Goal: Information Seeking & Learning: Check status

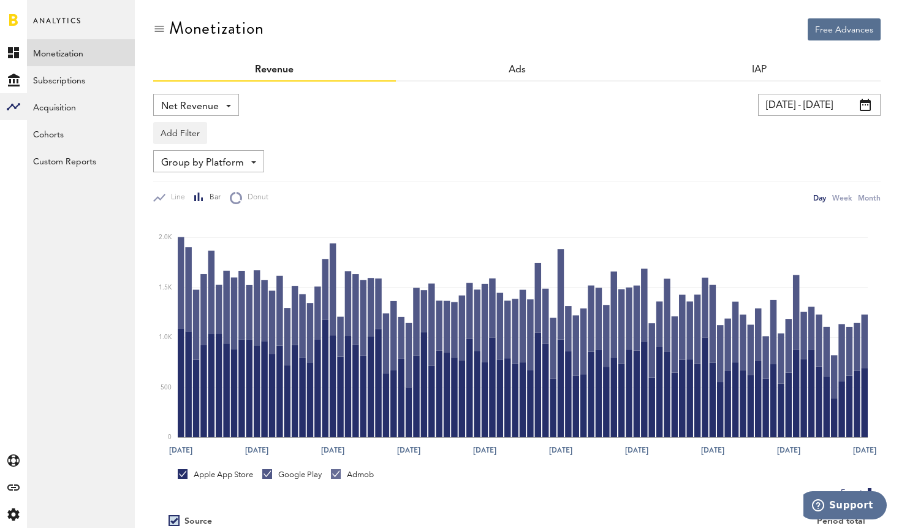
click at [783, 118] on div "Add Filter Platforms Apps" at bounding box center [517, 130] width 728 height 28
click at [785, 107] on input "[DATE] - [DATE]" at bounding box center [819, 105] width 123 height 22
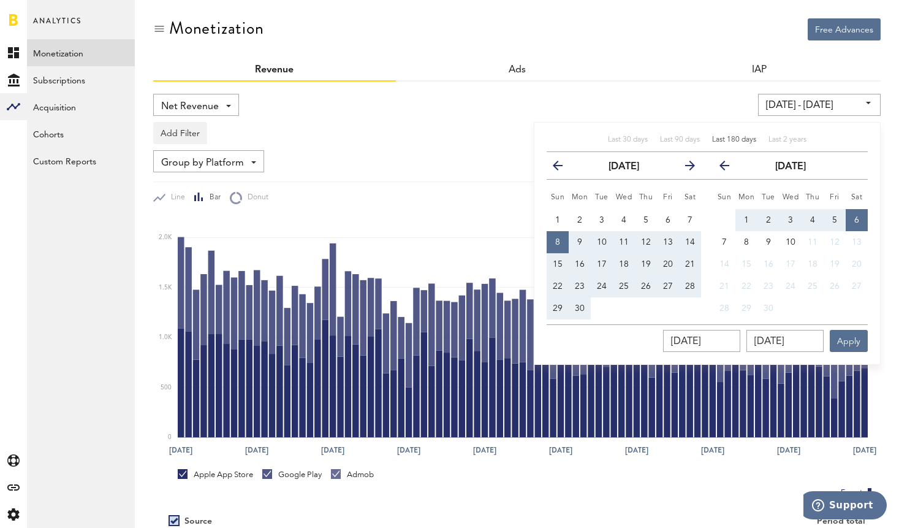
click at [732, 137] on span "Last 180 days" at bounding box center [734, 139] width 44 height 7
type input "[DATE] - [DATE]"
type input "[DATE]"
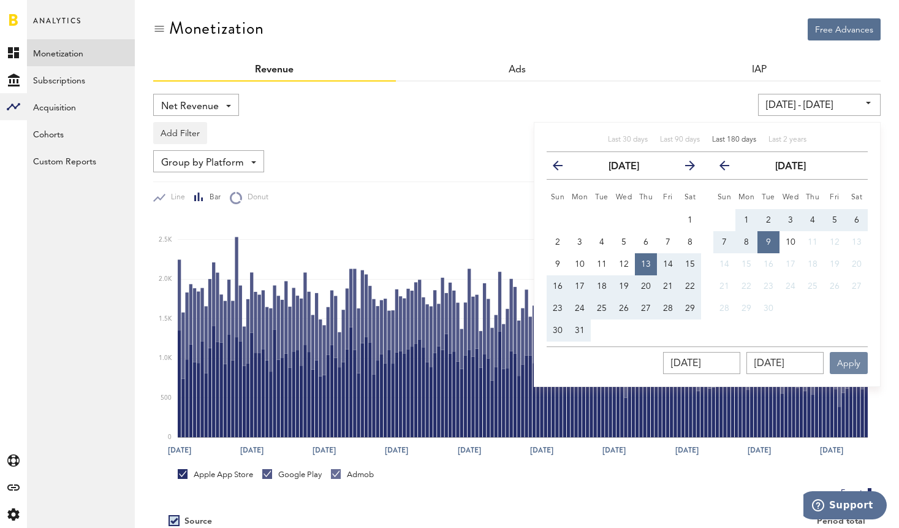
click at [847, 357] on button "Apply" at bounding box center [849, 363] width 38 height 22
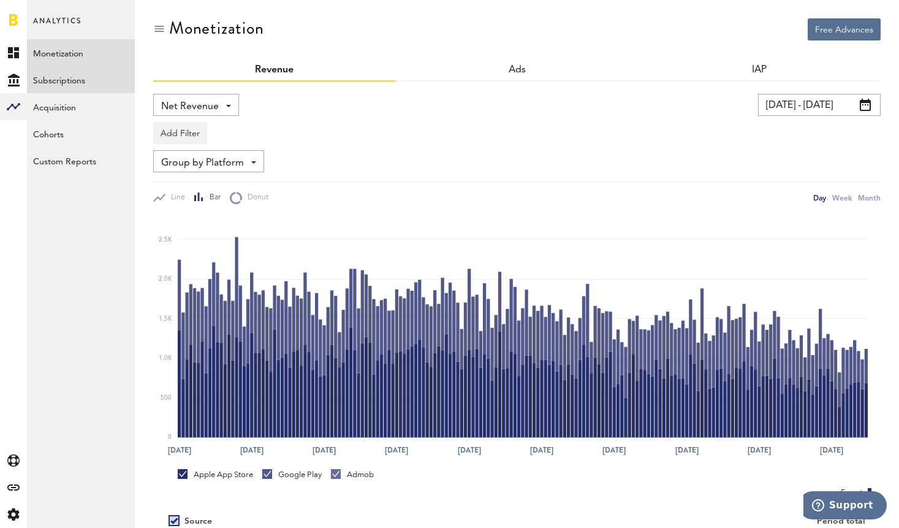
click at [56, 75] on link "Subscriptions" at bounding box center [81, 79] width 108 height 27
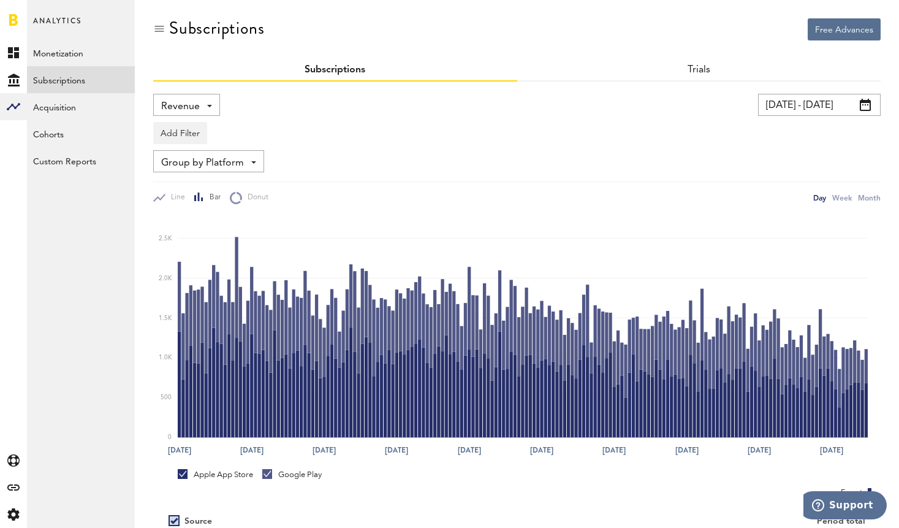
click at [178, 108] on span "Revenue" at bounding box center [180, 106] width 39 height 21
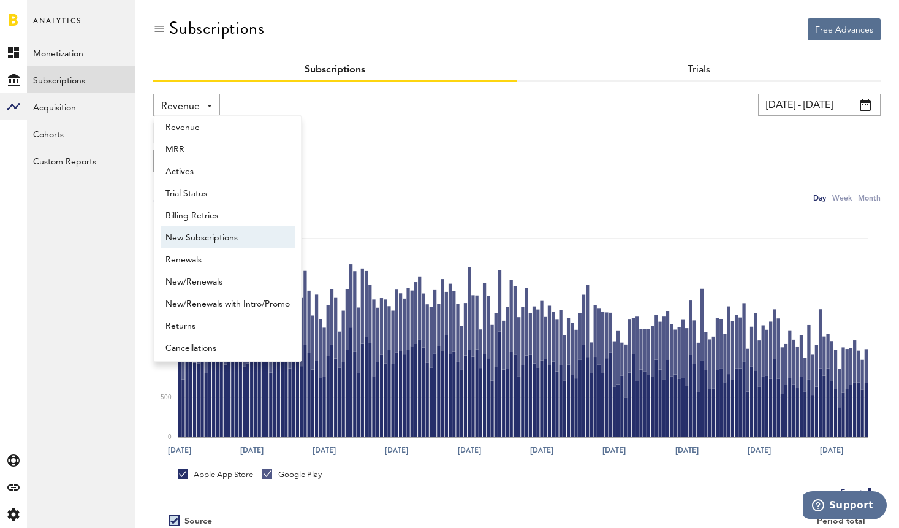
click at [194, 240] on span "New Subscriptions" at bounding box center [228, 237] width 124 height 21
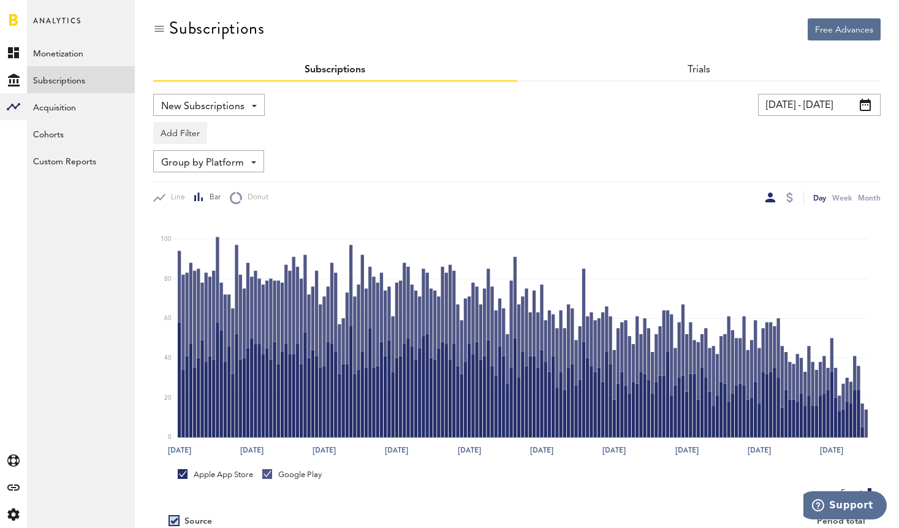
click at [213, 105] on span "New Subscriptions" at bounding box center [202, 106] width 83 height 21
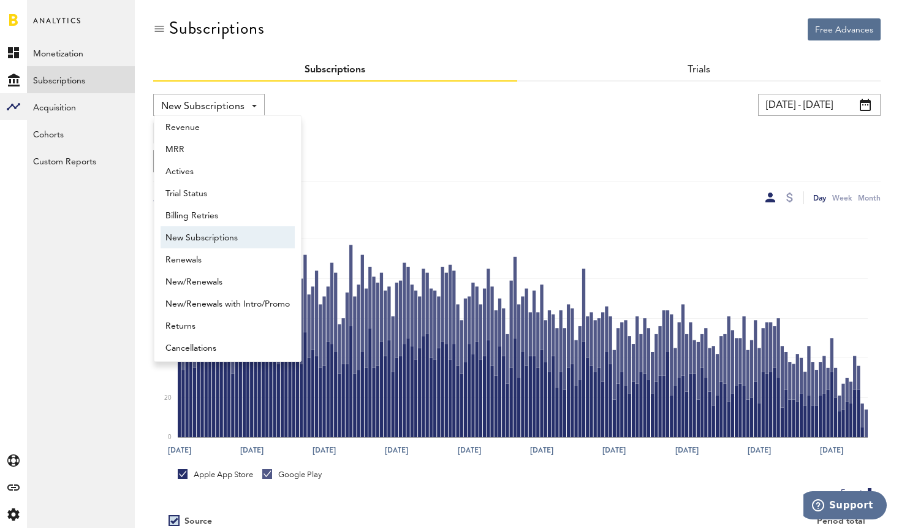
scroll to position [10, 0]
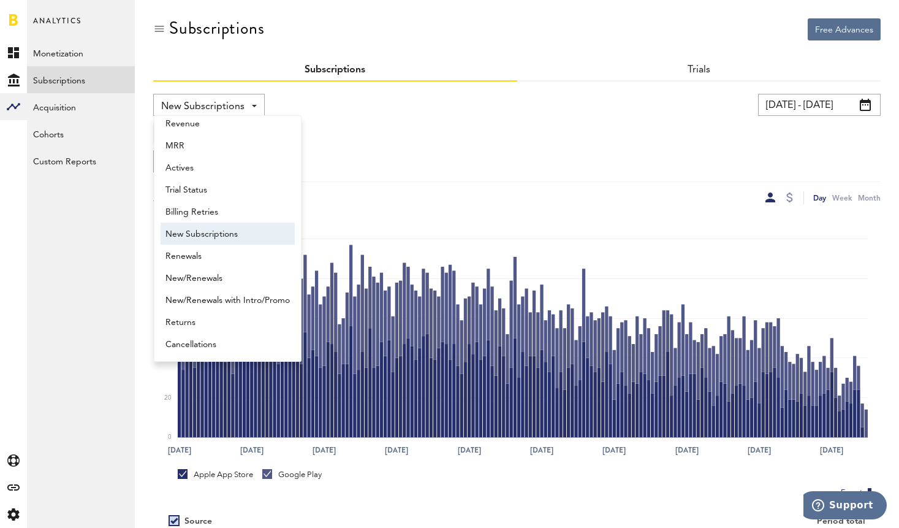
click at [213, 105] on span "New Subscriptions" at bounding box center [202, 106] width 83 height 21
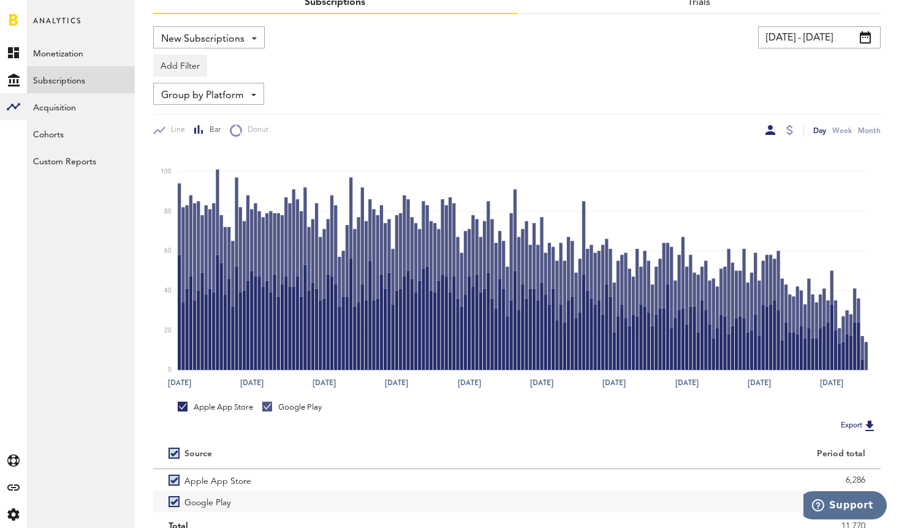
scroll to position [77, 0]
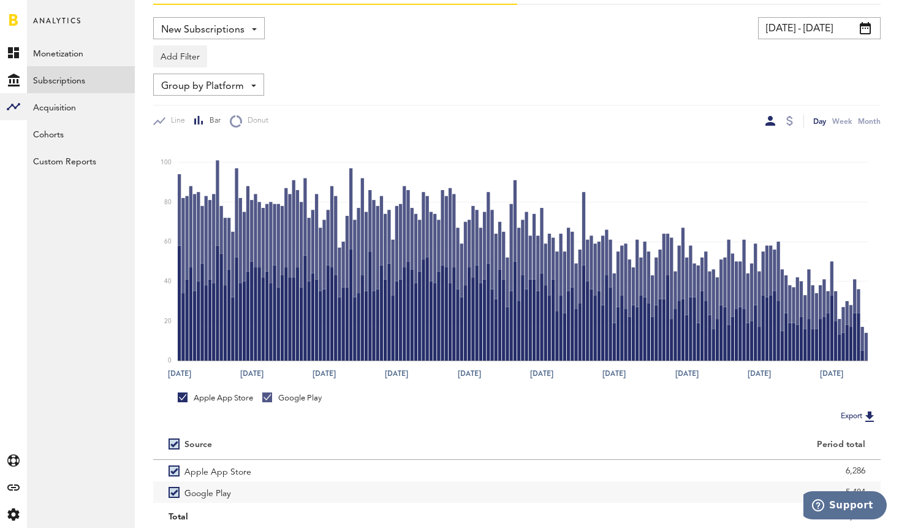
click at [185, 398] on link "Apple App Store" at bounding box center [215, 397] width 75 height 11
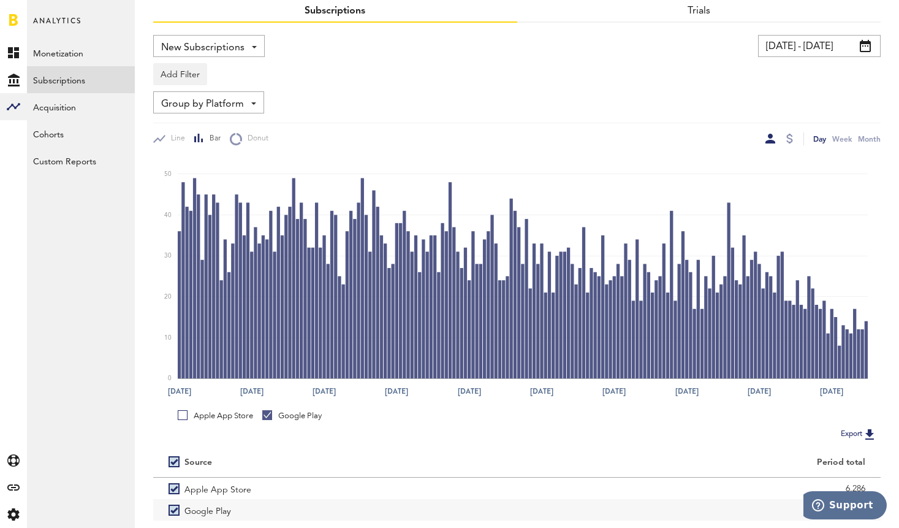
scroll to position [62, 0]
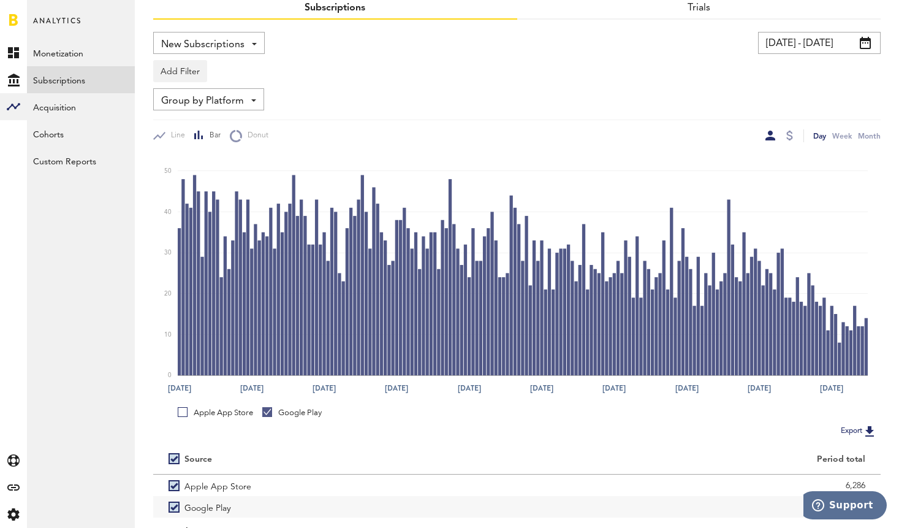
click at [791, 48] on input "[DATE] - [DATE]" at bounding box center [819, 43] width 123 height 22
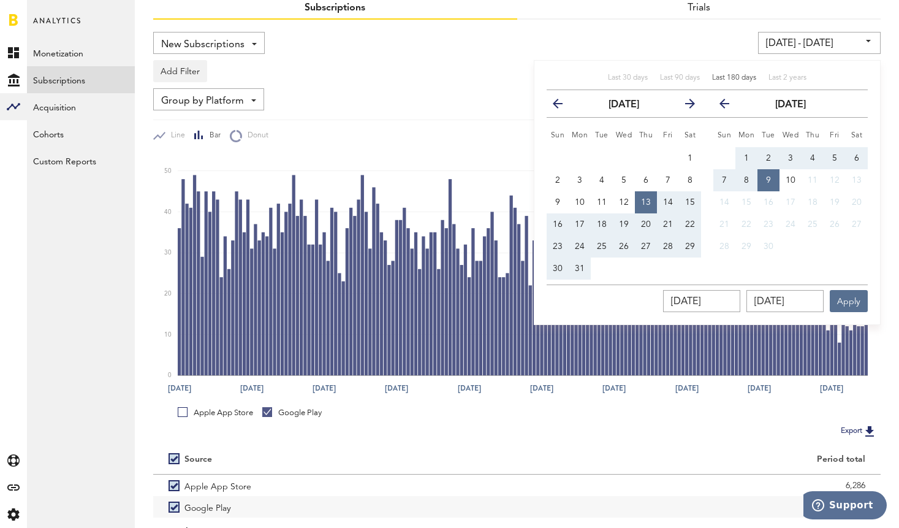
click at [602, 222] on span "18" at bounding box center [602, 224] width 10 height 9
type input "[DATE] - [DATE]"
type input "[DATE]"
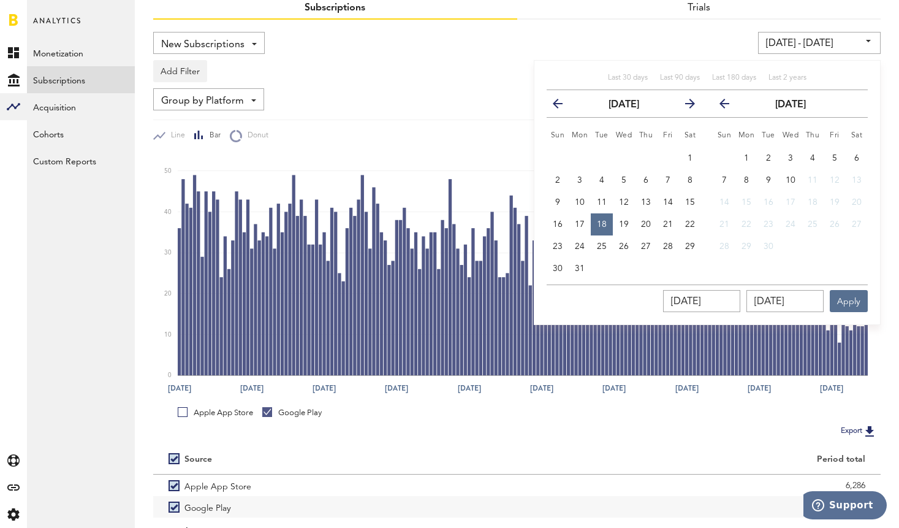
click at [685, 106] on icon "button" at bounding box center [685, 106] width 0 height 0
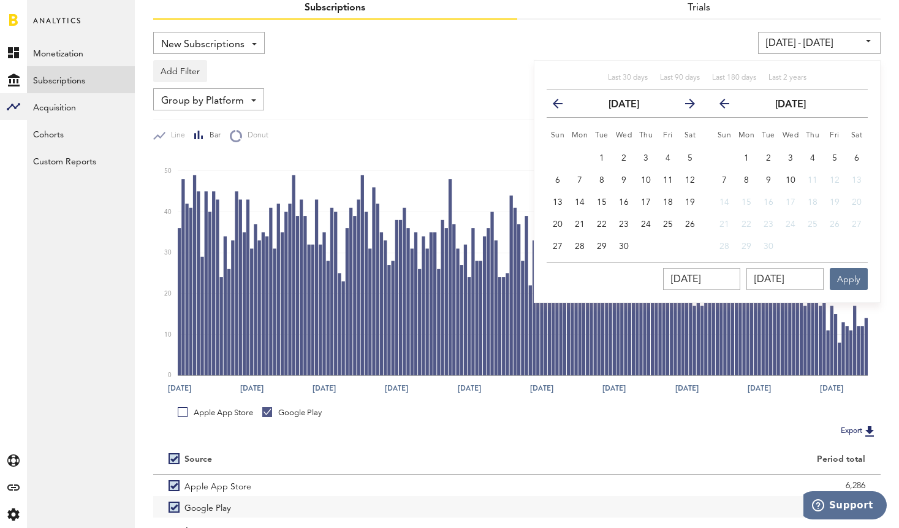
click at [685, 106] on icon "button" at bounding box center [685, 106] width 0 height 0
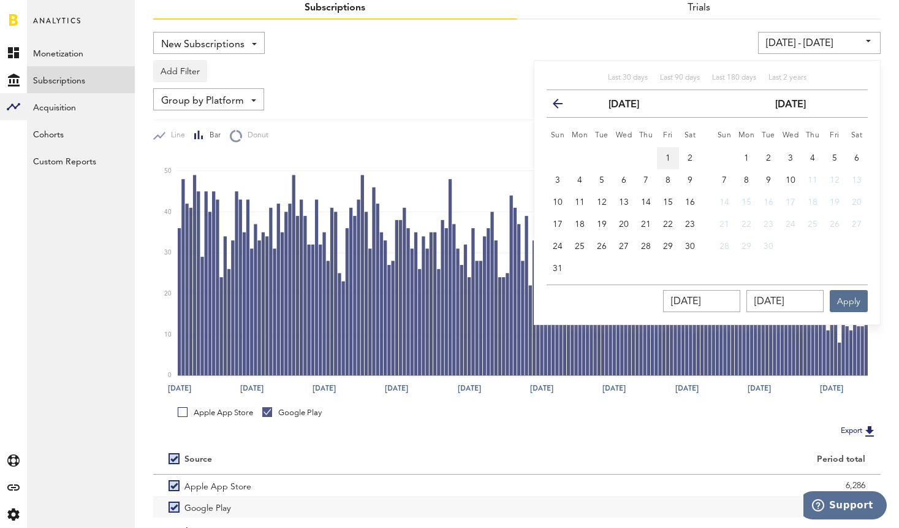
click at [666, 157] on span "1" at bounding box center [668, 158] width 5 height 9
type input "[DATE] - [DATE]"
type input "[DATE]"
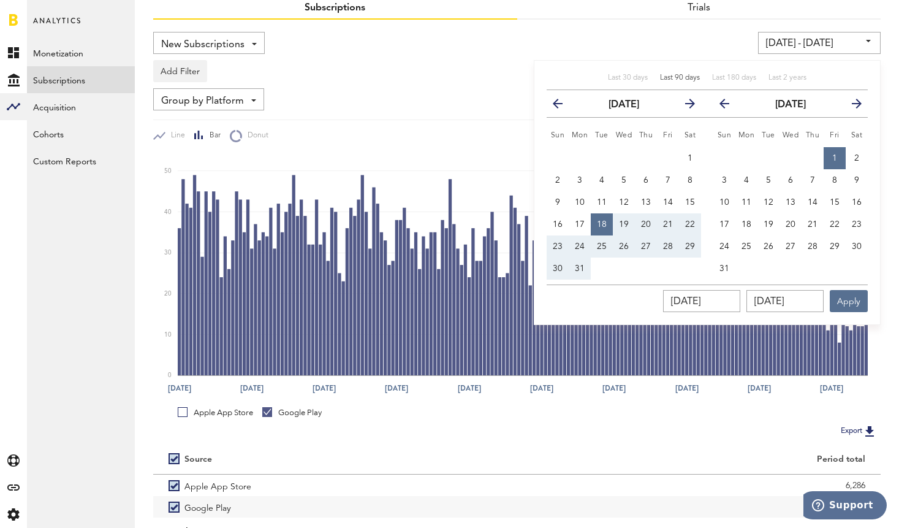
click at [682, 82] on div "Last 90 days" at bounding box center [680, 78] width 40 height 10
type input "[DATE] - [DATE]"
type input "[DATE]"
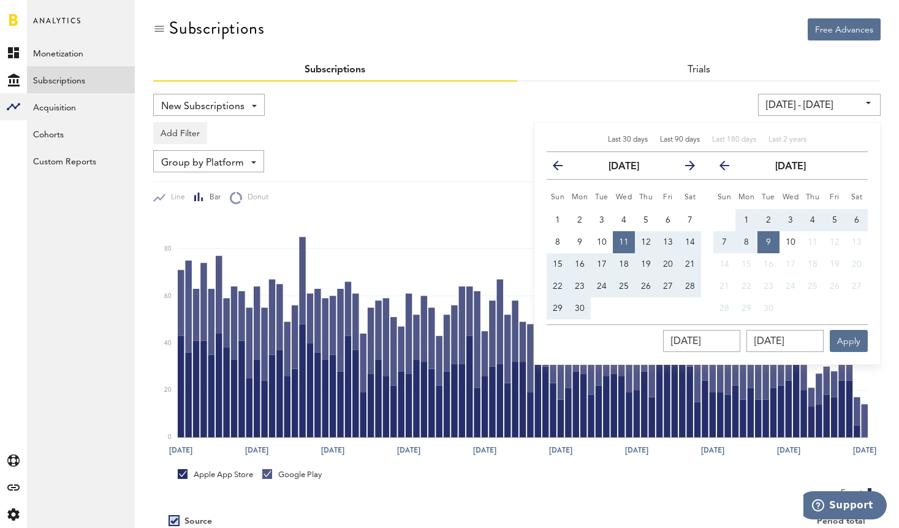
click at [625, 141] on span "Last 30 days" at bounding box center [628, 139] width 40 height 7
type input "[DATE] - [DATE]"
type input "[DATE]"
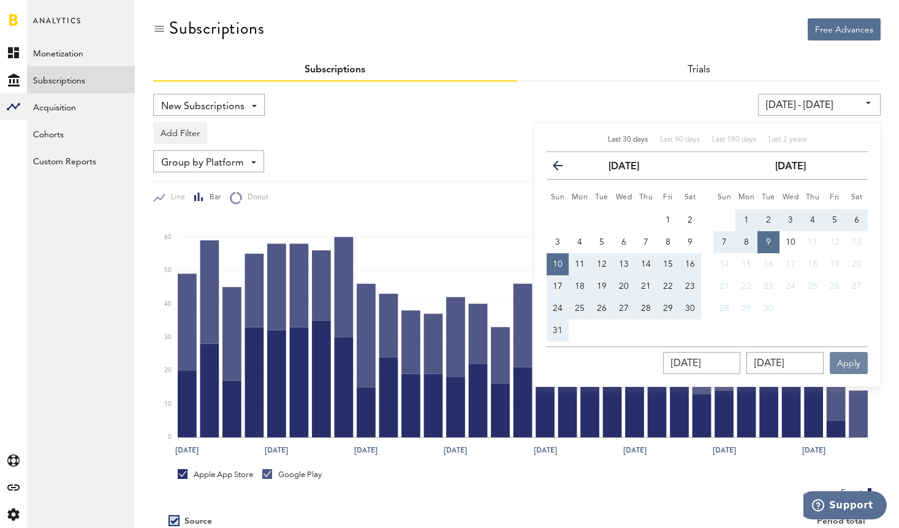
click at [842, 354] on button "Apply" at bounding box center [849, 363] width 38 height 22
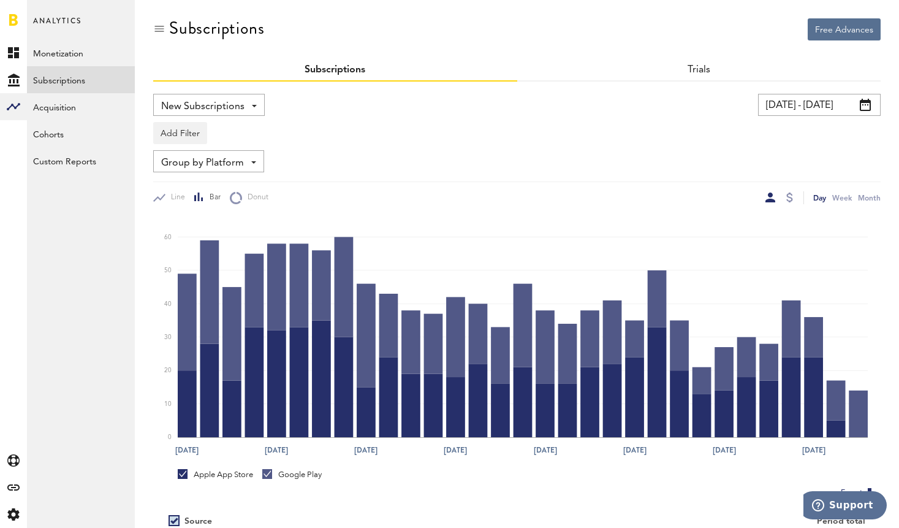
click at [180, 476] on link "Apple App Store" at bounding box center [215, 474] width 75 height 11
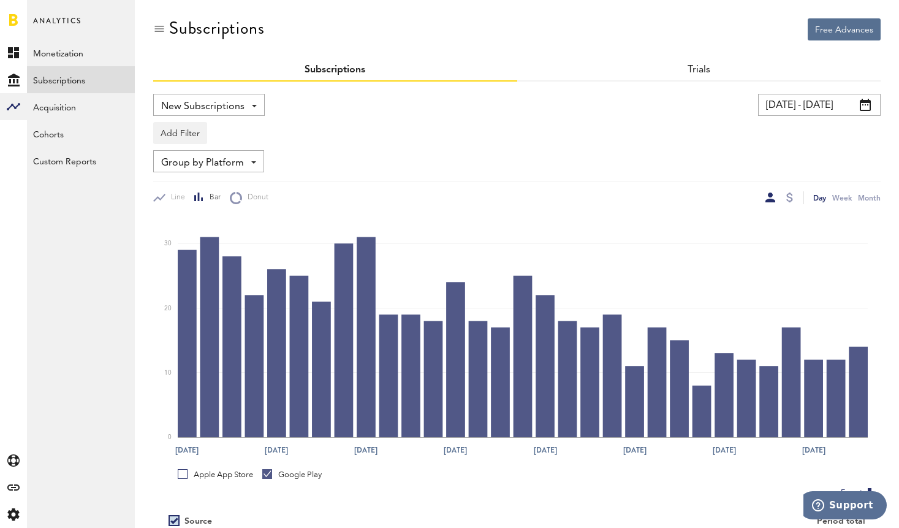
click at [211, 107] on span "New Subscriptions" at bounding box center [202, 106] width 83 height 21
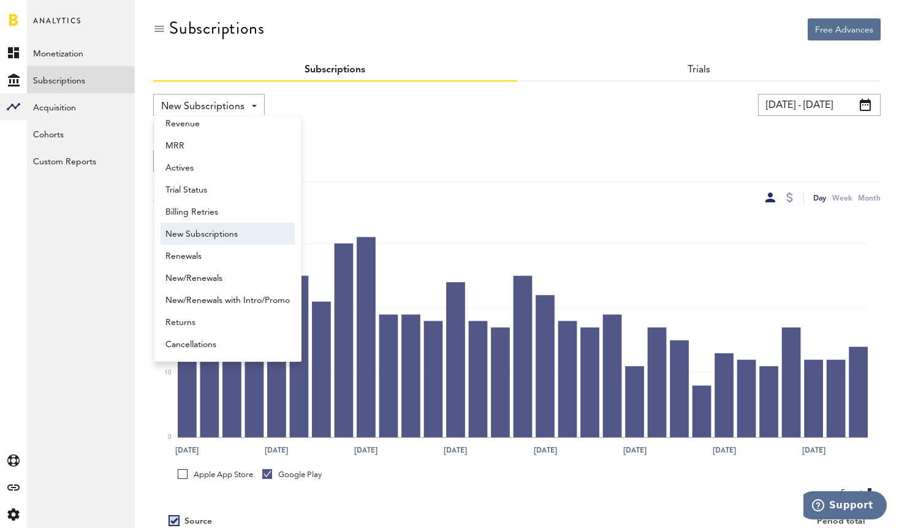
click at [211, 107] on span "New Subscriptions" at bounding box center [202, 106] width 83 height 21
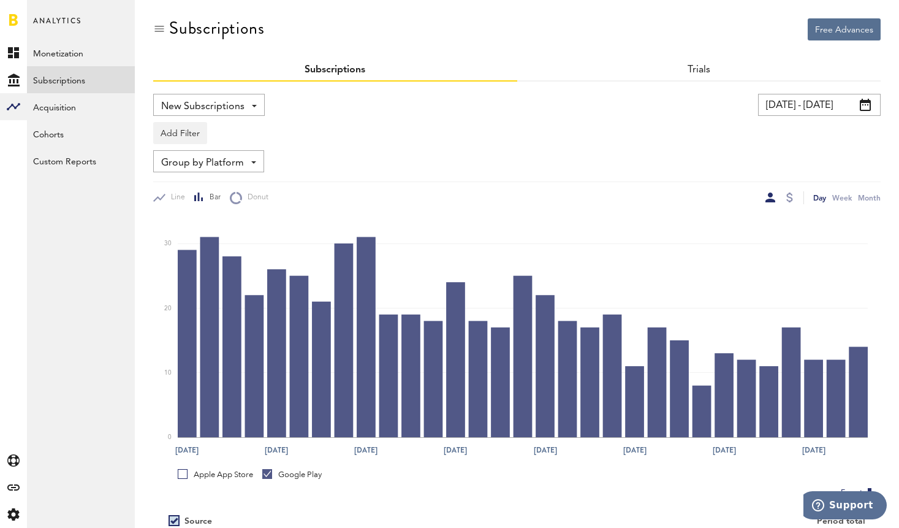
click at [798, 105] on input "[DATE] - [DATE]" at bounding box center [819, 105] width 123 height 22
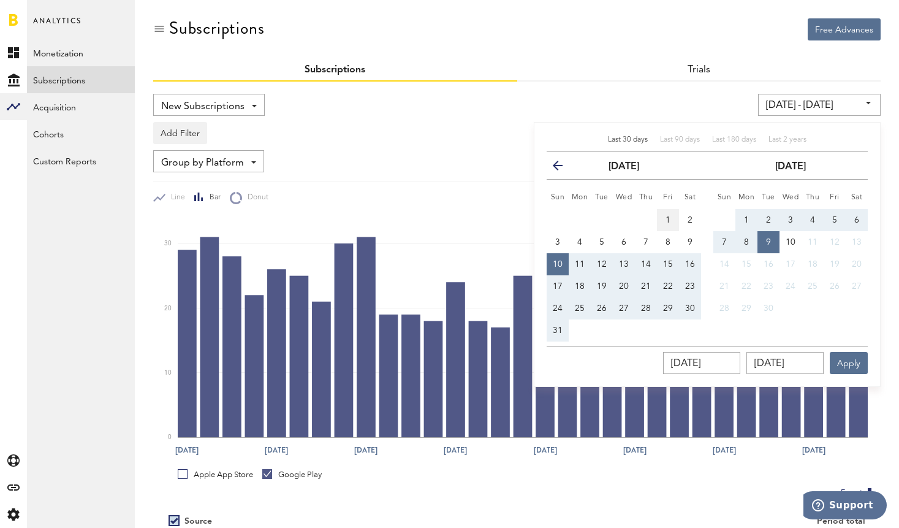
click at [670, 219] on span "1" at bounding box center [668, 220] width 5 height 9
type input "[DATE] - [DATE]"
type input "[DATE]"
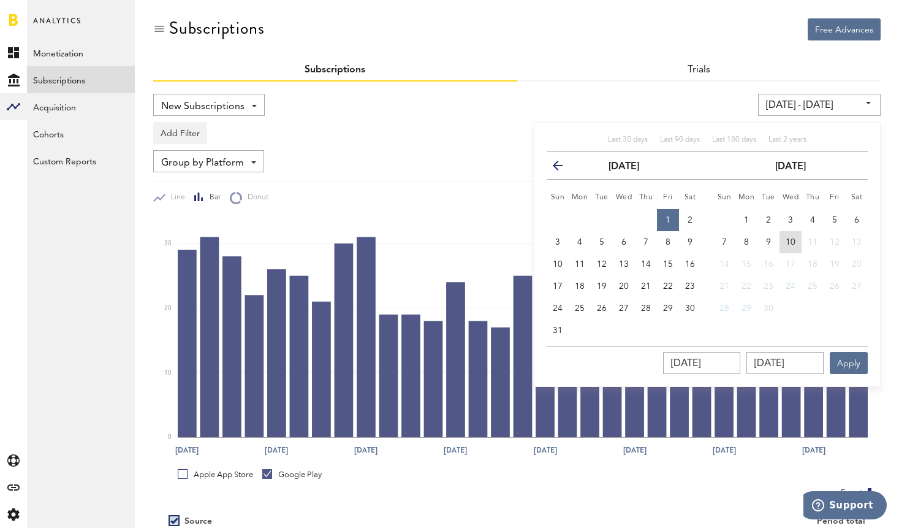
drag, startPoint x: 788, startPoint y: 238, endPoint x: 835, endPoint y: 337, distance: 109.1
click at [788, 238] on span "10" at bounding box center [791, 242] width 10 height 9
type input "[DATE] - [DATE]"
type input "[DATE]"
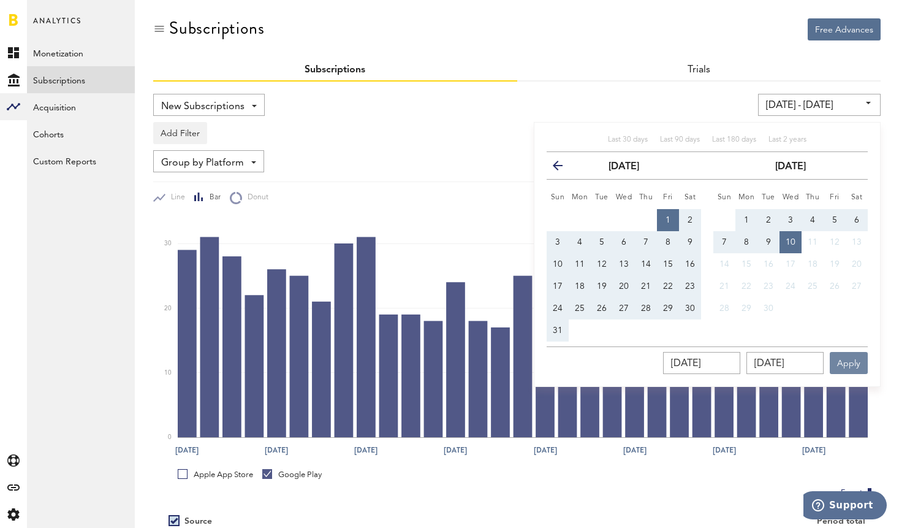
click at [857, 370] on button "Apply" at bounding box center [849, 363] width 38 height 22
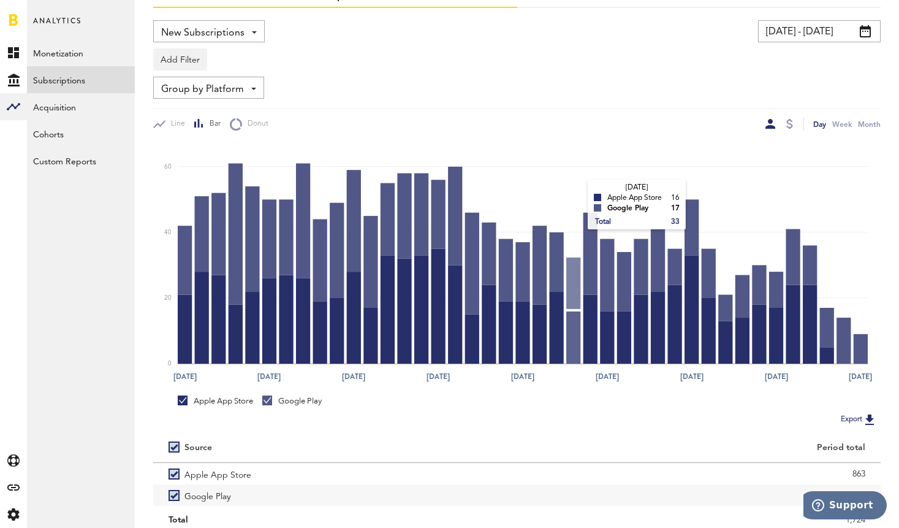
scroll to position [119, 0]
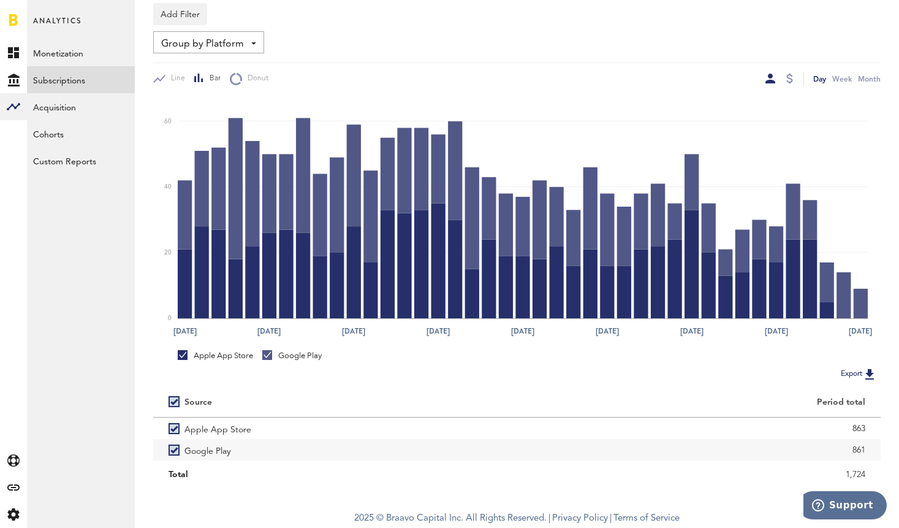
click at [263, 356] on div at bounding box center [267, 355] width 10 height 10
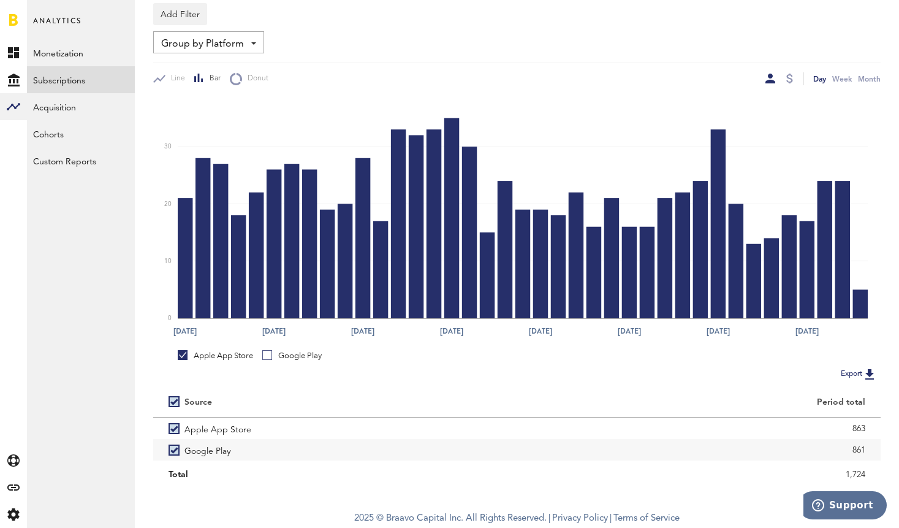
click at [192, 350] on div "Apple App Store" at bounding box center [215, 355] width 75 height 11
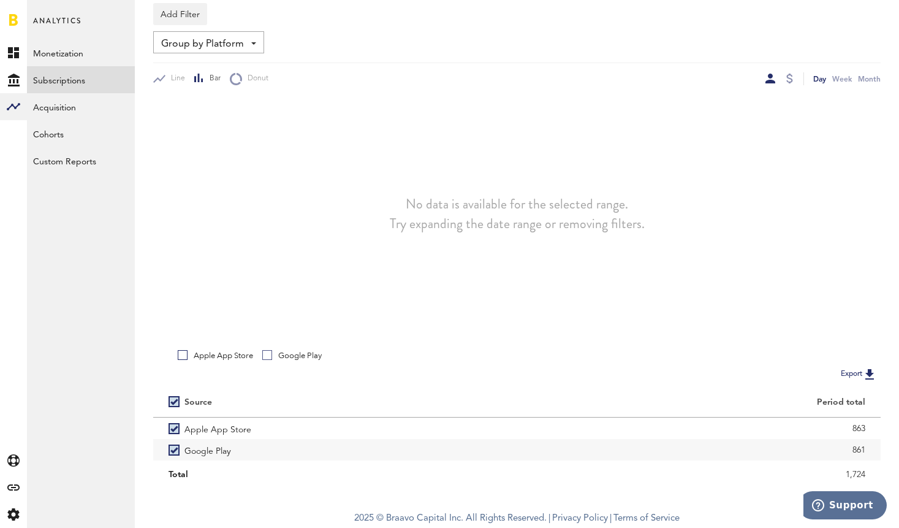
click at [269, 356] on link "Google Play" at bounding box center [291, 355] width 59 height 11
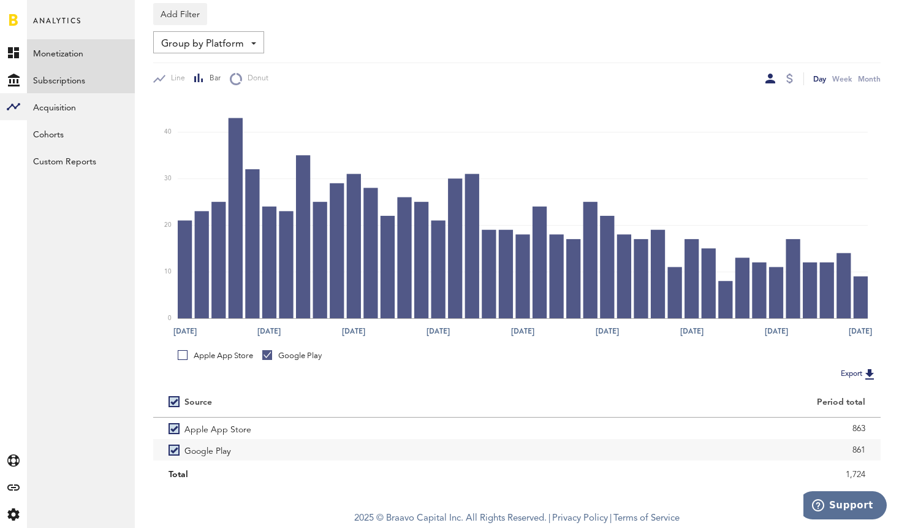
click at [40, 59] on link "Monetization" at bounding box center [81, 52] width 108 height 27
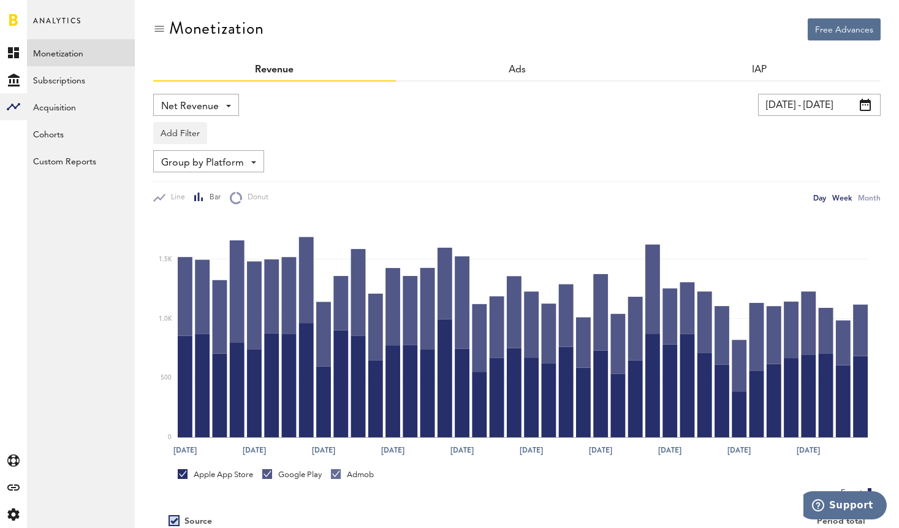
click at [840, 202] on div "Week" at bounding box center [842, 197] width 20 height 13
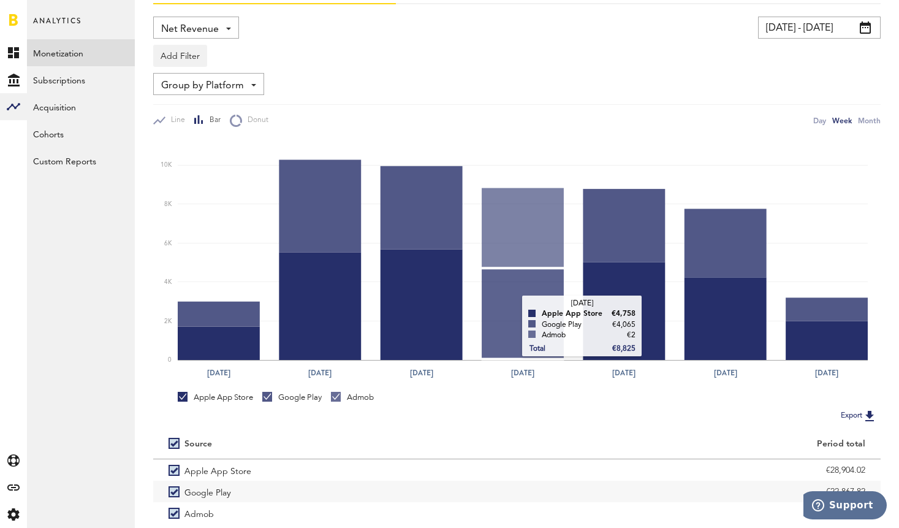
scroll to position [95, 0]
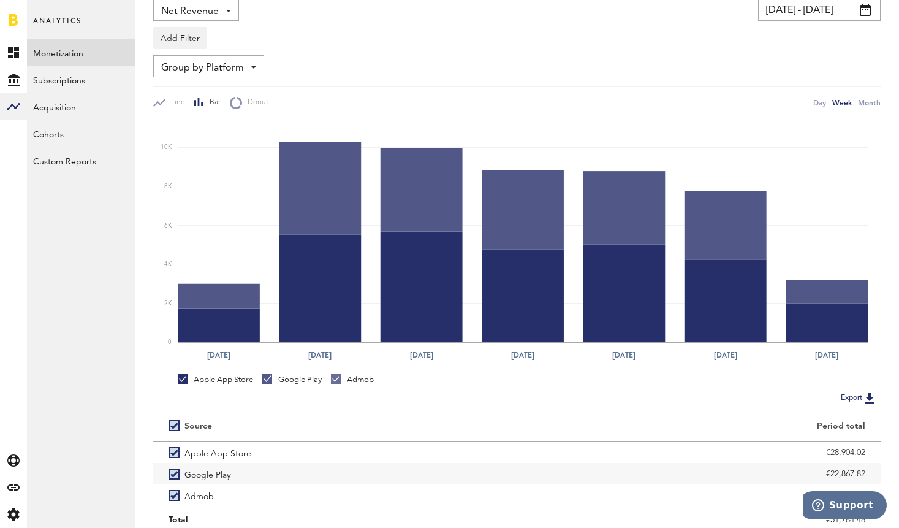
click at [180, 382] on div at bounding box center [183, 379] width 10 height 10
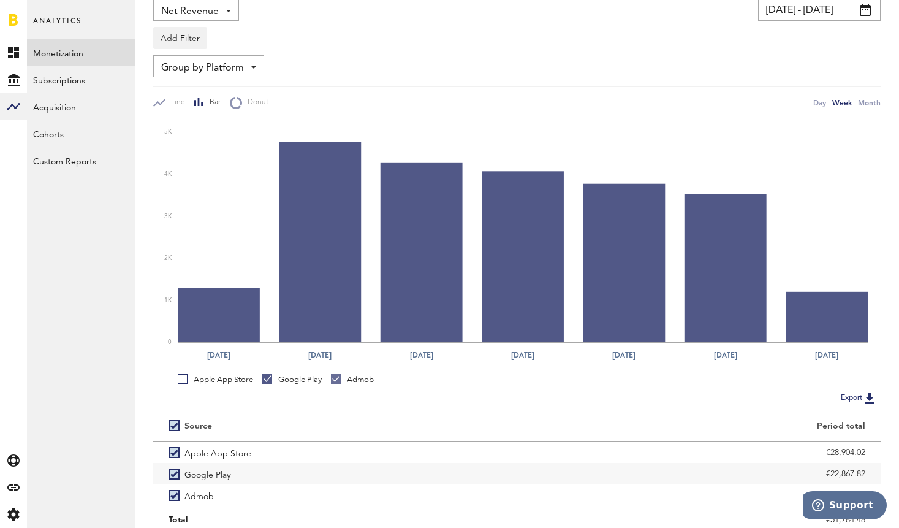
click at [338, 379] on link "Admob" at bounding box center [352, 379] width 43 height 11
click at [872, 103] on div "Month" at bounding box center [869, 102] width 23 height 13
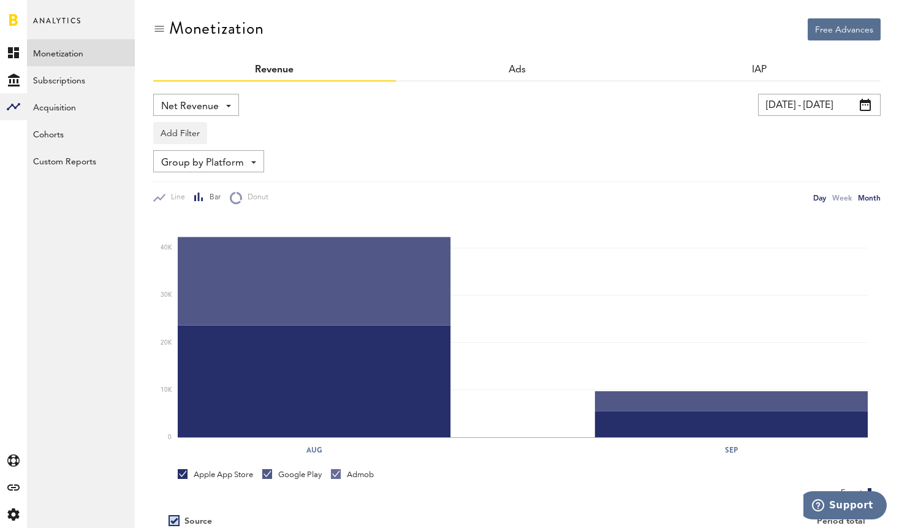
click at [820, 199] on div "Day" at bounding box center [819, 197] width 13 height 13
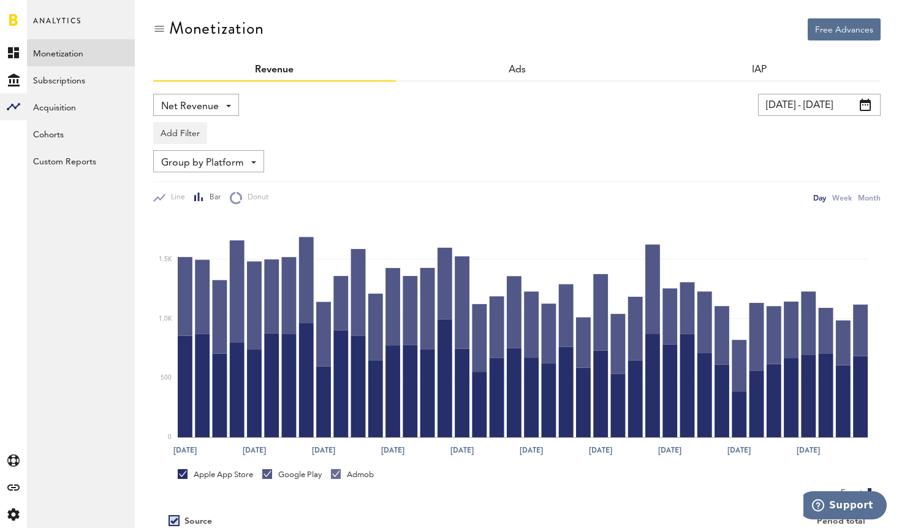
scroll to position [21, 0]
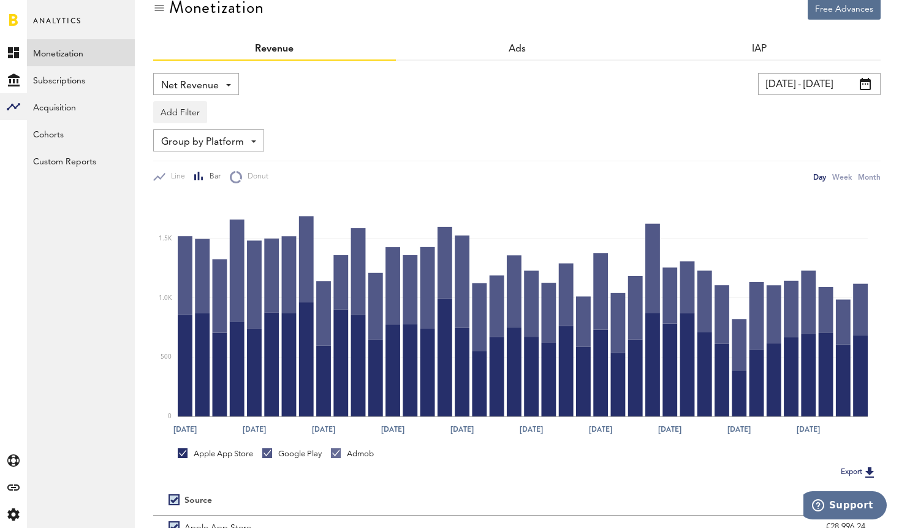
click at [267, 455] on link "Google Play" at bounding box center [291, 453] width 59 height 11
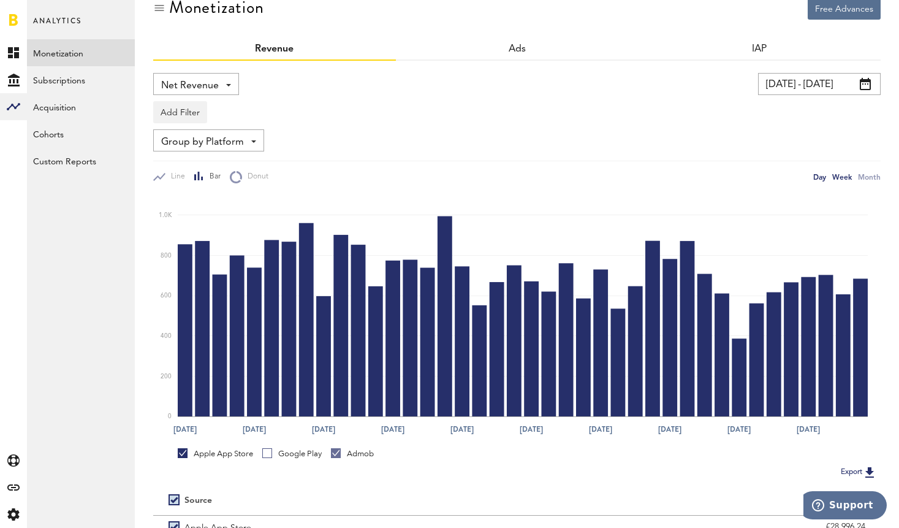
click at [846, 177] on div "Week" at bounding box center [842, 176] width 20 height 13
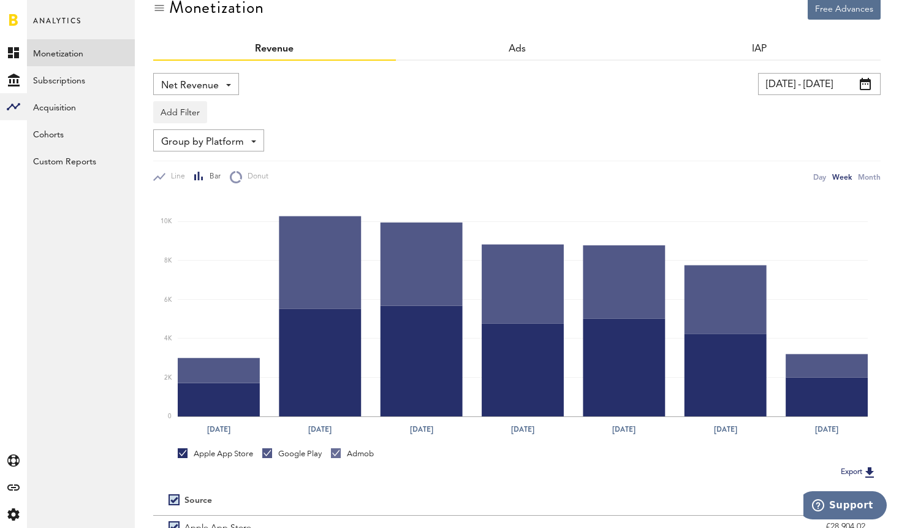
click at [268, 453] on link "Google Play" at bounding box center [291, 453] width 59 height 11
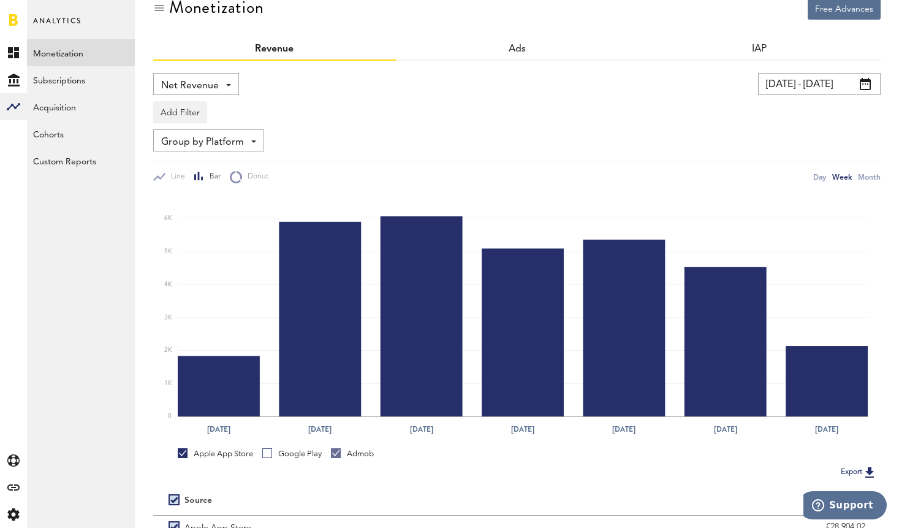
drag, startPoint x: 268, startPoint y: 453, endPoint x: 242, endPoint y: 455, distance: 26.5
click at [268, 453] on link "Google Play" at bounding box center [291, 453] width 59 height 11
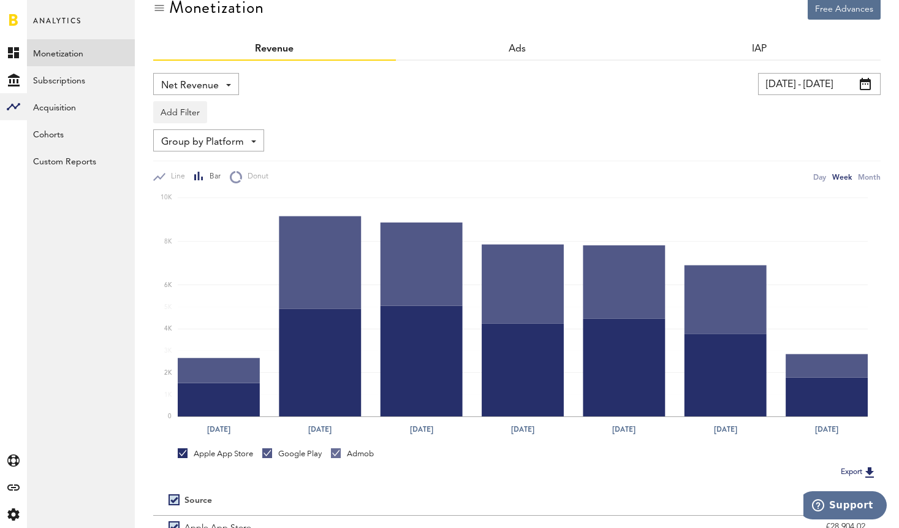
click at [183, 453] on link "Apple App Store" at bounding box center [215, 453] width 75 height 11
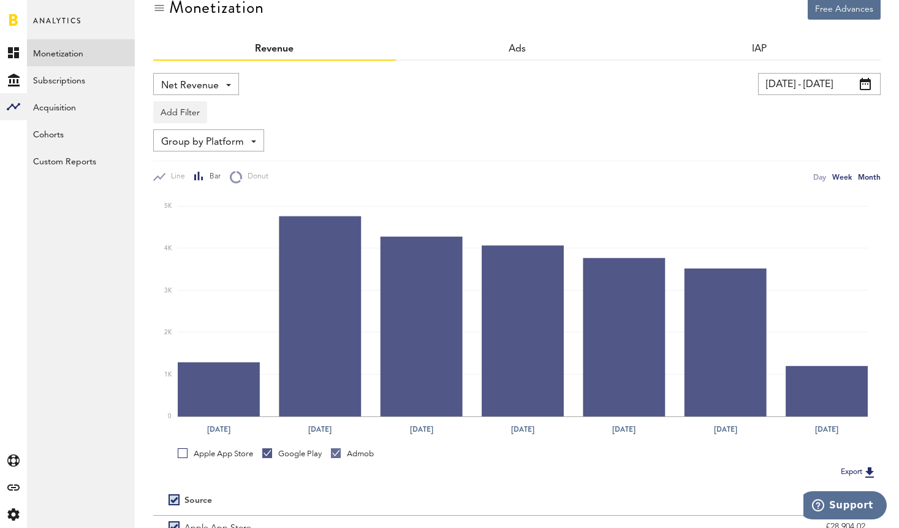
click at [873, 175] on div "Month" at bounding box center [869, 176] width 23 height 13
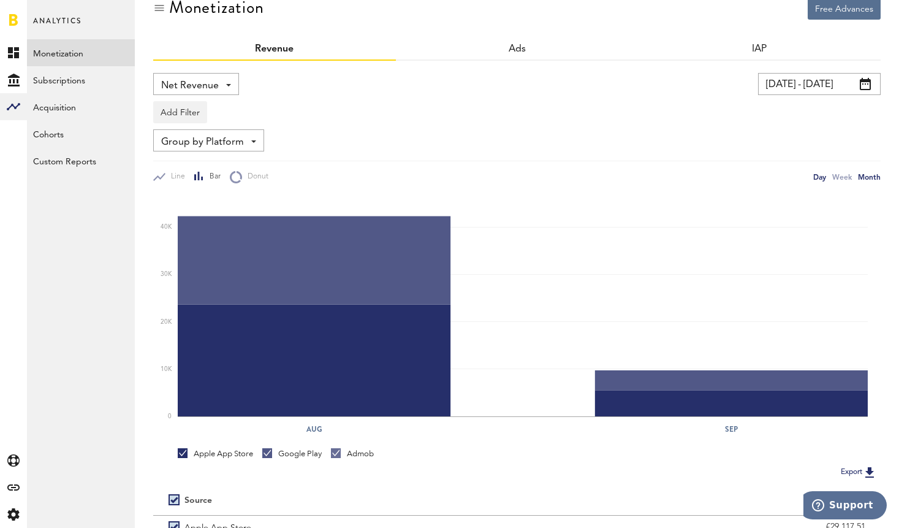
click at [823, 176] on div "Day" at bounding box center [819, 176] width 13 height 13
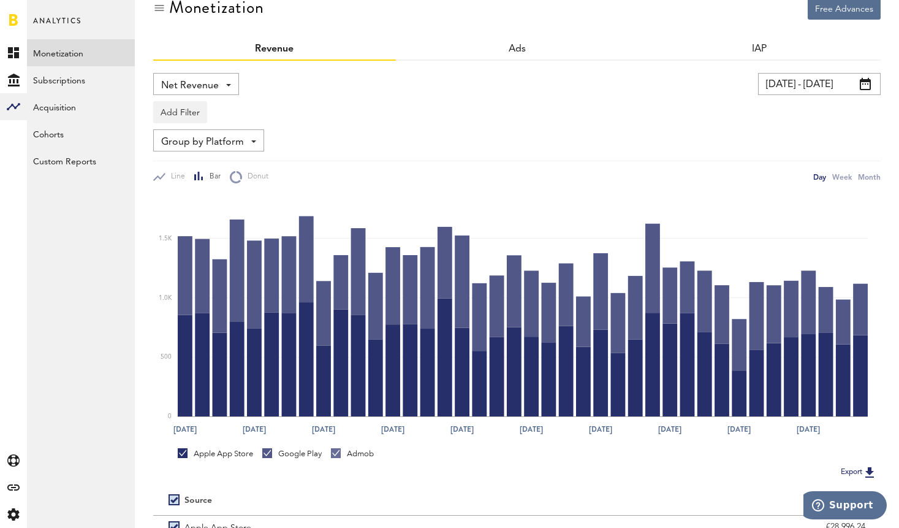
click at [868, 471] on img at bounding box center [869, 472] width 15 height 15
click at [212, 86] on span "Net Revenue" at bounding box center [190, 85] width 58 height 21
click at [99, 75] on link "Subscriptions" at bounding box center [81, 79] width 108 height 27
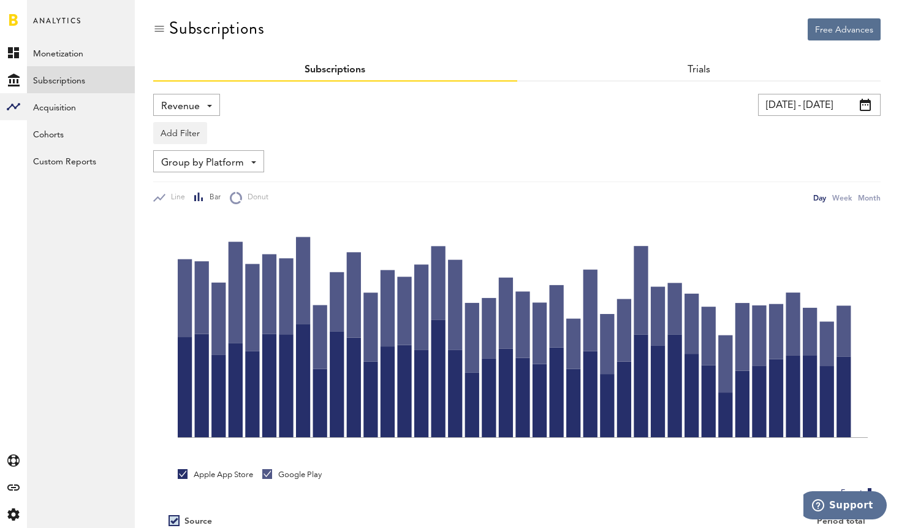
click at [180, 102] on span "Revenue" at bounding box center [180, 106] width 39 height 21
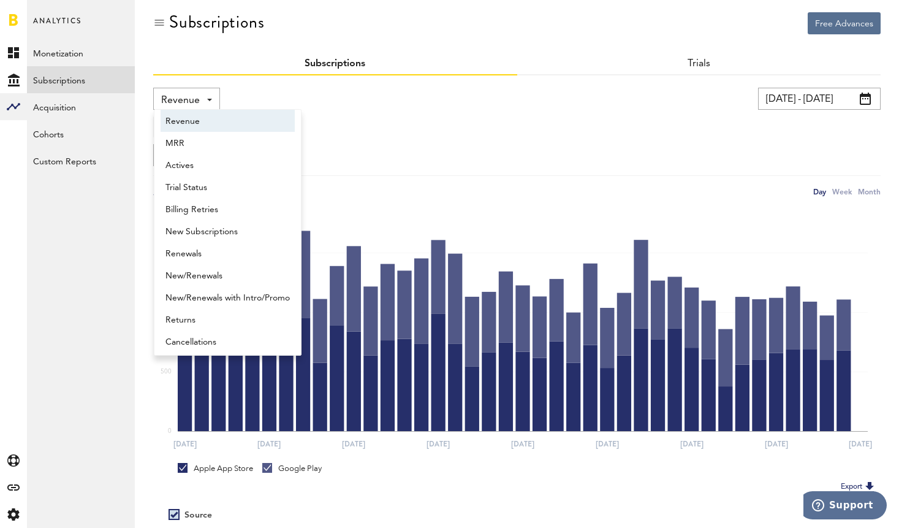
scroll to position [7, 0]
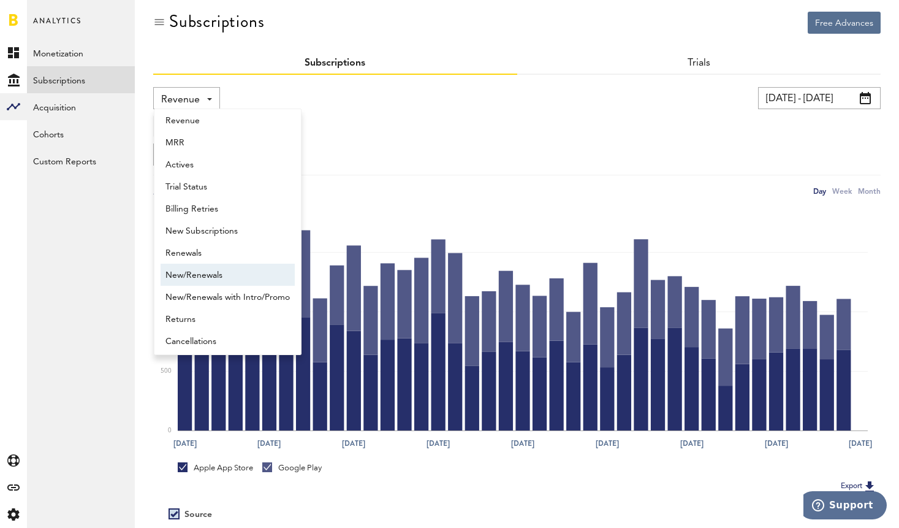
click at [197, 265] on span "New/Renewals" at bounding box center [228, 275] width 124 height 21
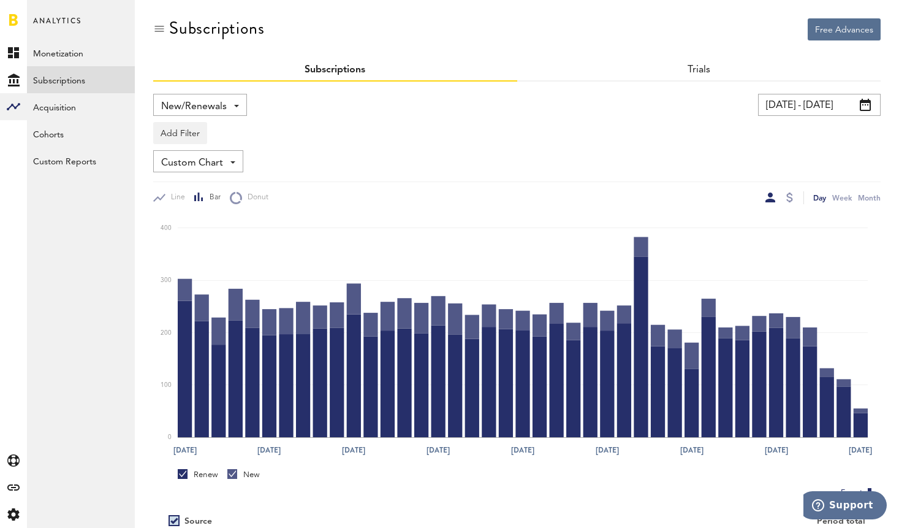
click at [219, 112] on span "New/Renewals" at bounding box center [194, 106] width 66 height 21
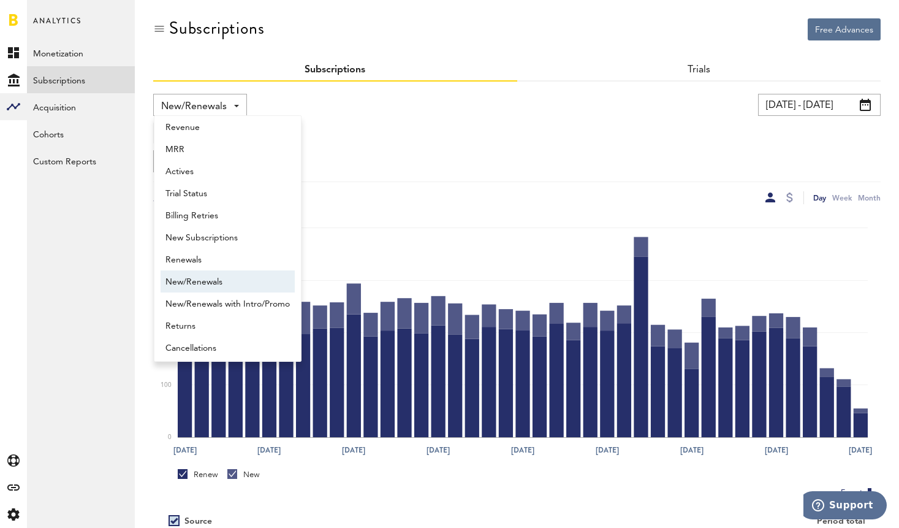
scroll to position [10, 0]
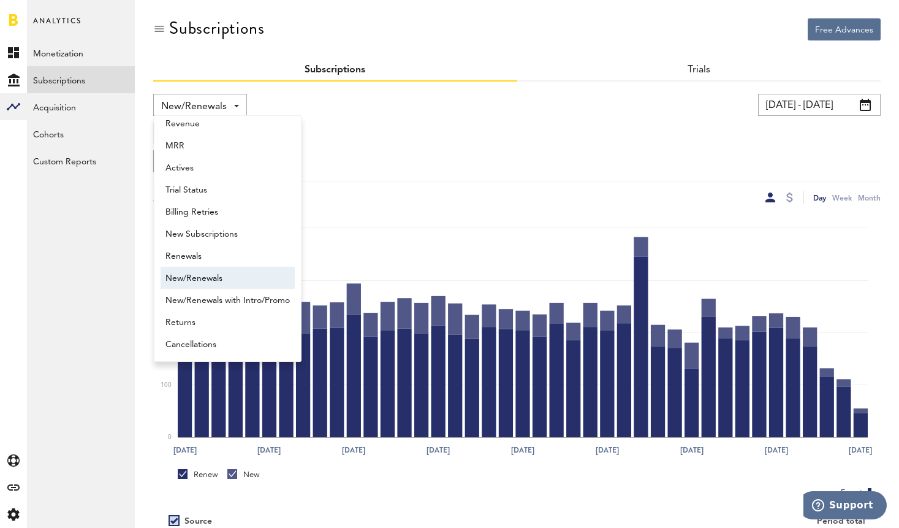
click at [219, 112] on span "New/Renewals" at bounding box center [194, 106] width 66 height 21
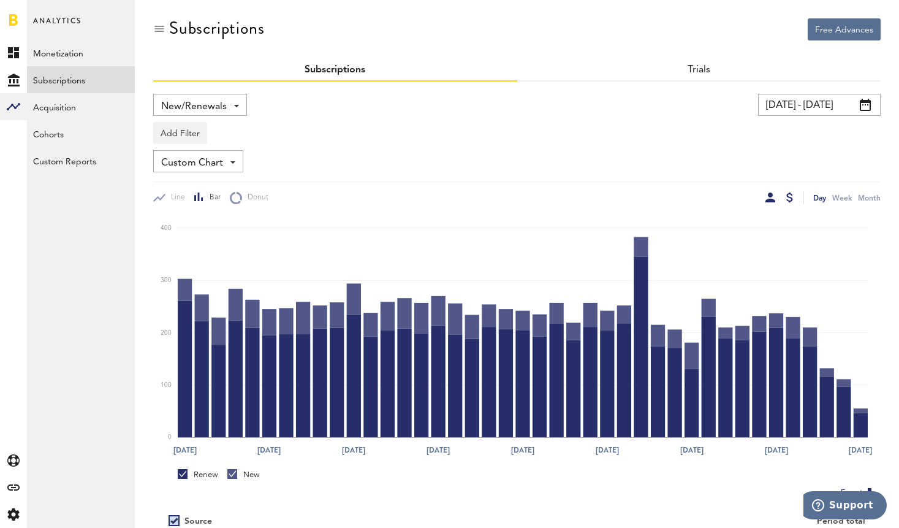
click at [788, 199] on div at bounding box center [789, 197] width 7 height 10
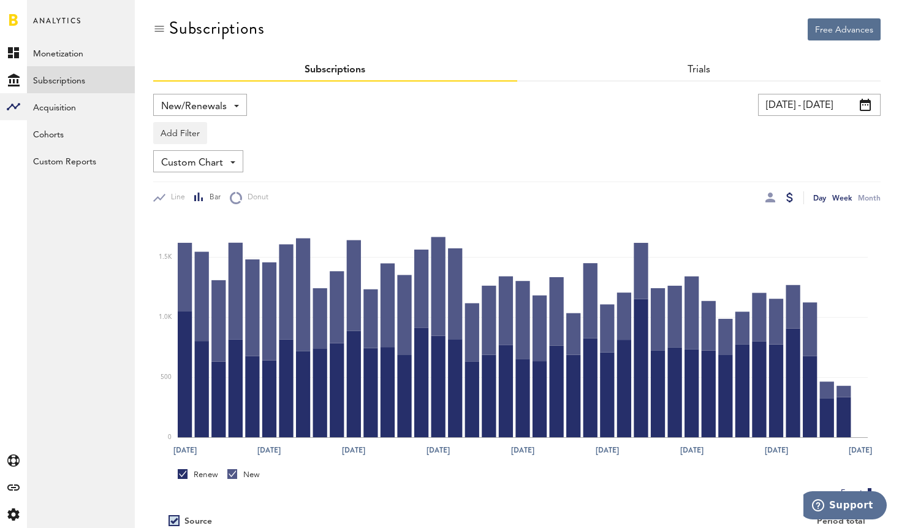
click at [845, 197] on div "Week" at bounding box center [842, 197] width 20 height 13
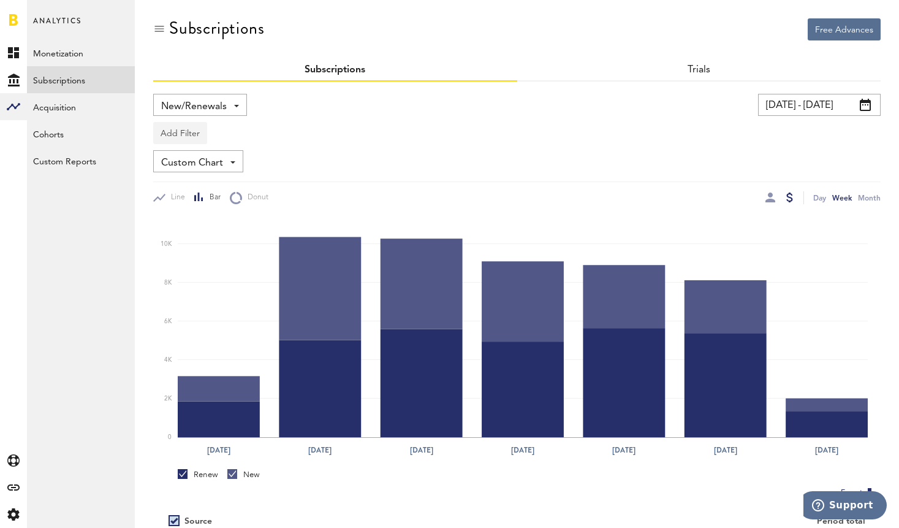
click at [188, 143] on button "Add Filter" at bounding box center [180, 133] width 54 height 22
click at [188, 169] on li "Platforms" at bounding box center [209, 165] width 99 height 22
click at [244, 136] on div "Platforms - Apple App Store Google Play" at bounding box center [203, 134] width 98 height 22
click at [187, 181] on span "Google Play" at bounding box center [213, 185] width 94 height 21
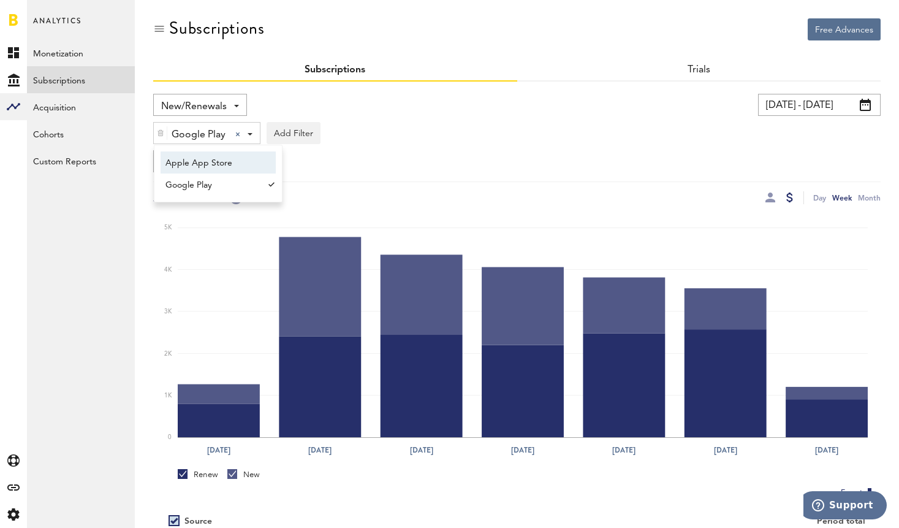
click at [227, 161] on span "Apple App Store" at bounding box center [213, 163] width 94 height 21
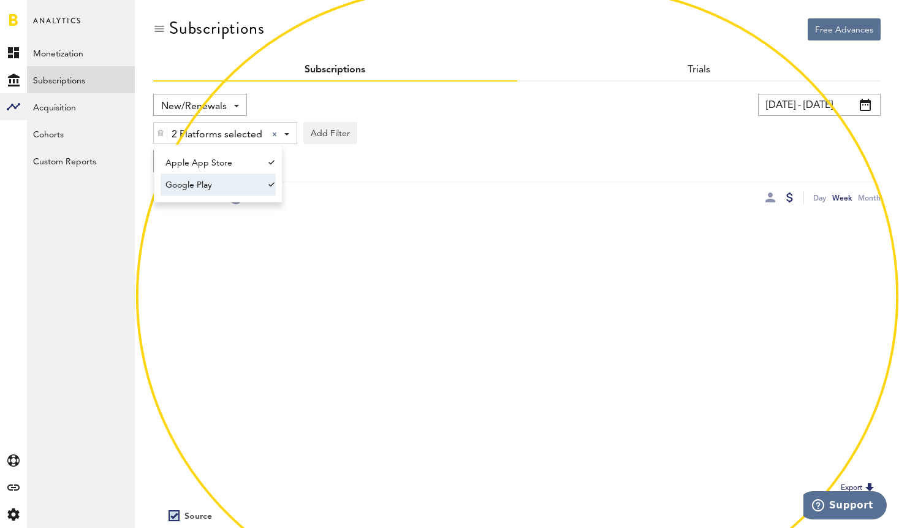
click at [224, 187] on span "Google Play" at bounding box center [213, 185] width 94 height 21
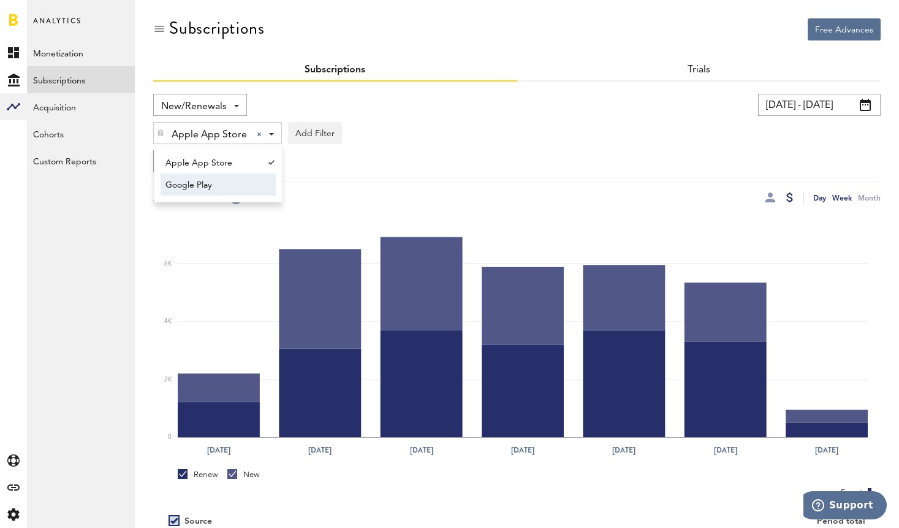
click at [819, 198] on div "Day" at bounding box center [819, 197] width 13 height 13
